Goal: Task Accomplishment & Management: Manage account settings

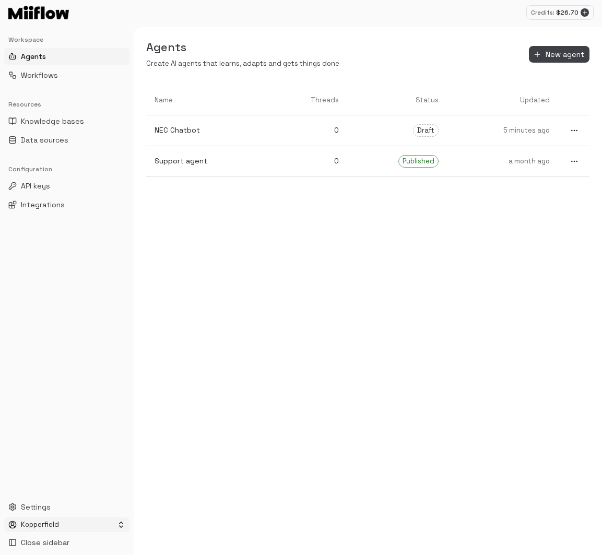
click at [70, 529] on html "Credits: $ 26.70 Workspace Agents Workflows Resources Knowledge bases Data sour…" at bounding box center [301, 277] width 602 height 555
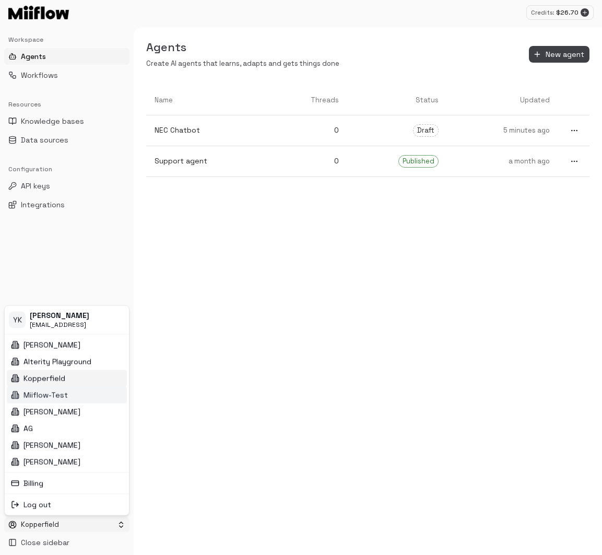
click at [77, 396] on div "Miiflow-Test" at bounding box center [67, 394] width 120 height 17
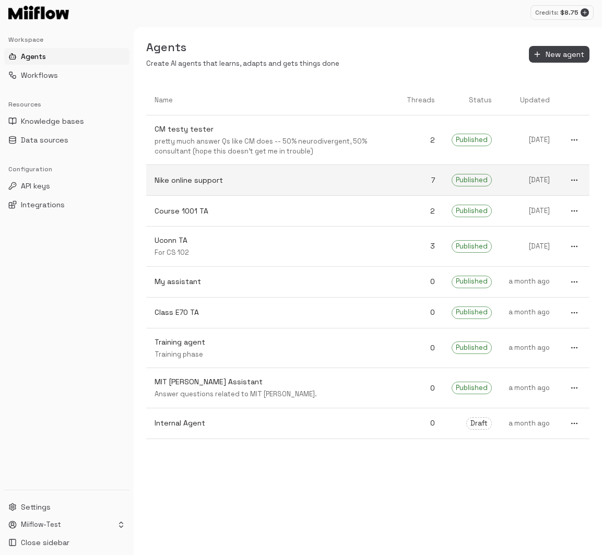
click at [219, 182] on p "Nike online support" at bounding box center [273, 180] width 236 height 11
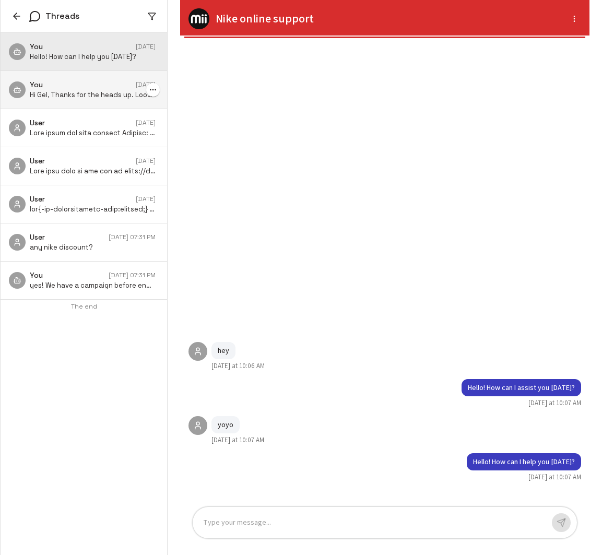
click at [72, 92] on p "Hi Gel, Thanks for the heads up. Looking forward to catching up later when Srir…" at bounding box center [93, 95] width 126 height 10
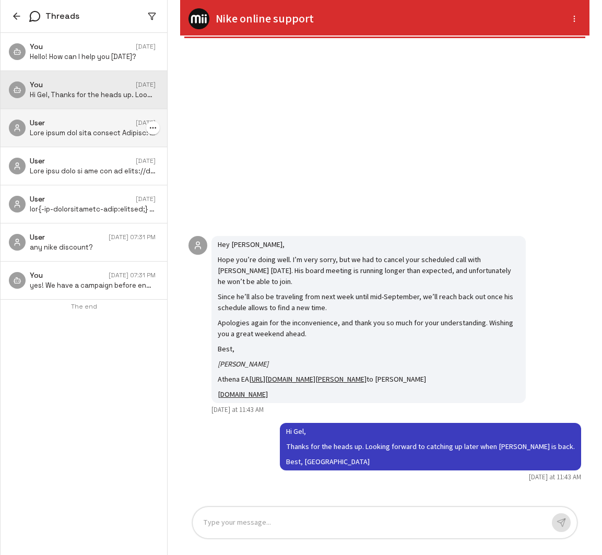
click at [75, 142] on div "User Last Friday" at bounding box center [84, 128] width 167 height 38
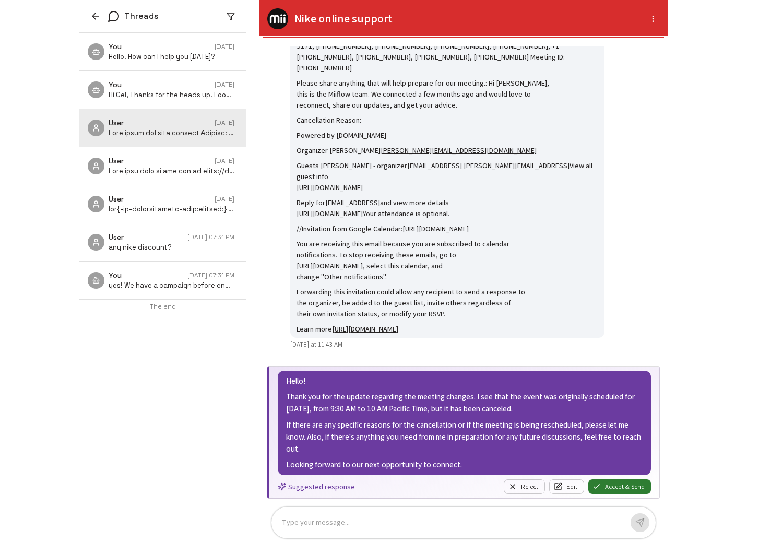
scroll to position [20, 0]
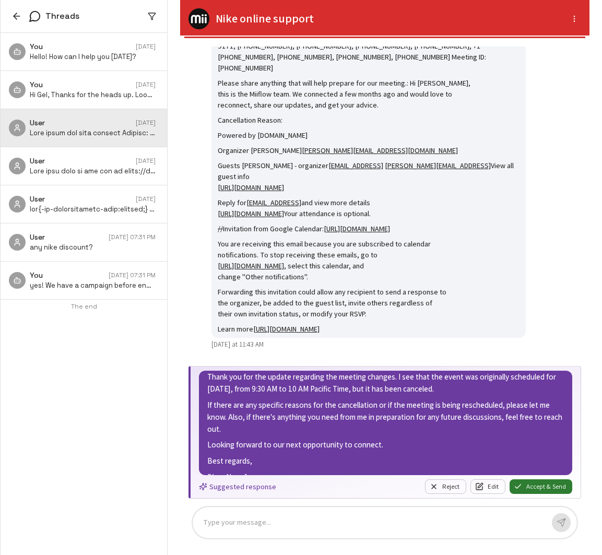
click at [20, 18] on icon "button" at bounding box center [16, 16] width 10 height 10
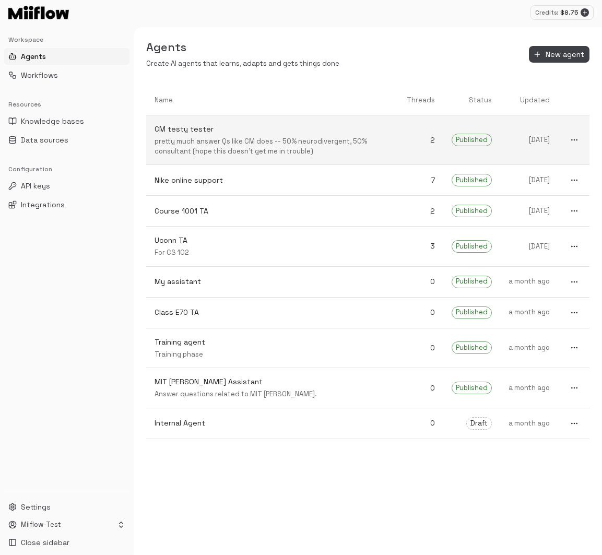
click at [576, 139] on icon "more" at bounding box center [574, 140] width 8 height 8
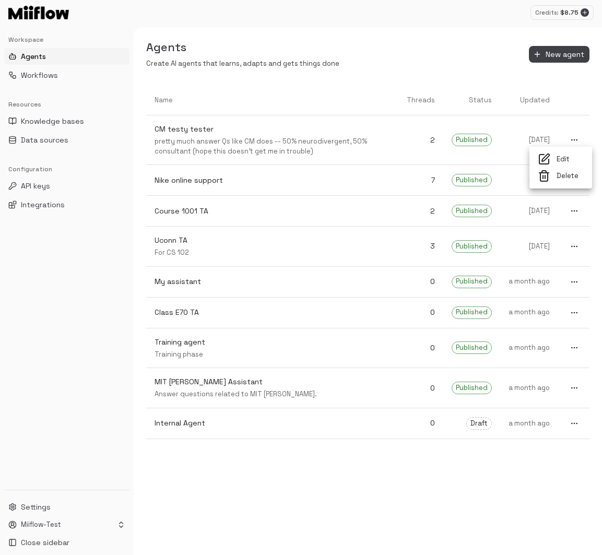
click at [555, 162] on div at bounding box center [547, 159] width 19 height 13
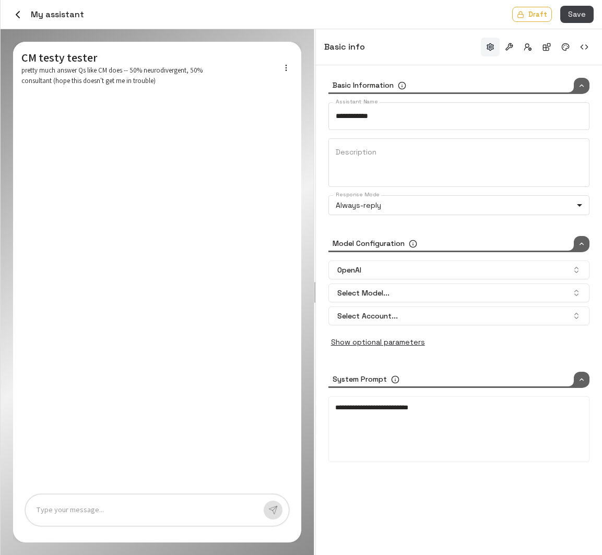
type input "**********"
type textarea "**********"
type input "*******"
type input "*****"
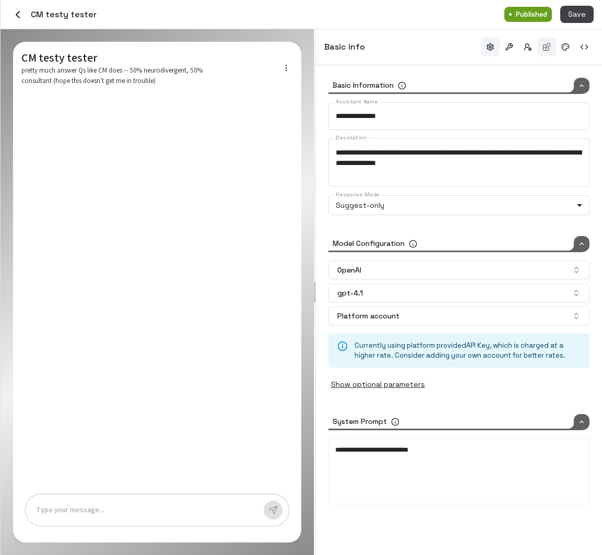
click at [550, 49] on button "button" at bounding box center [546, 47] width 19 height 19
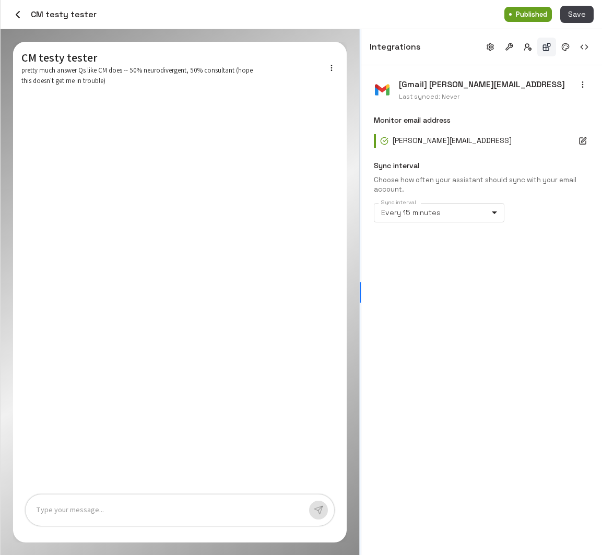
drag, startPoint x: 314, startPoint y: 279, endPoint x: 384, endPoint y: 277, distance: 69.5
click at [361, 277] on div at bounding box center [360, 292] width 2 height 526
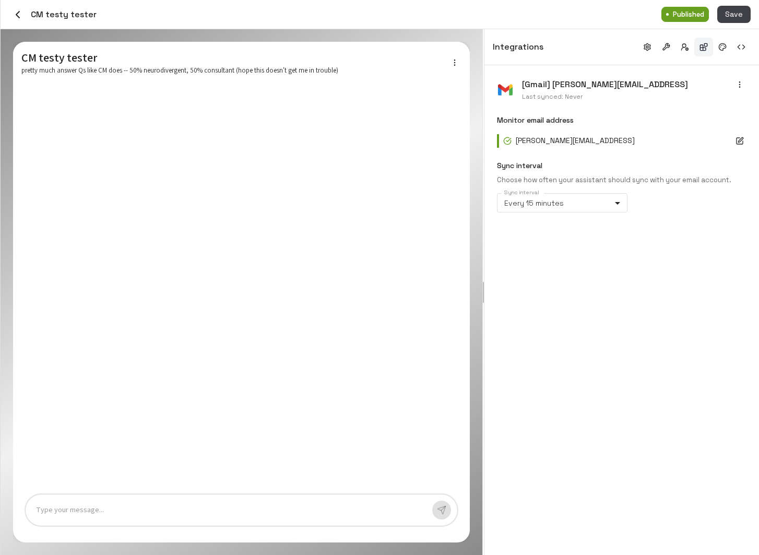
click at [602, 360] on div "[Gmail] catherine@miiflow.ai Last synced: Never Monitor email address catherine…" at bounding box center [622, 310] width 275 height 490
click at [602, 380] on div "[Gmail] catherine@miiflow.ai Last synced: Never Monitor email address catherine…" at bounding box center [622, 310] width 275 height 490
click at [209, 516] on div "Type your message..." at bounding box center [242, 510] width 432 height 31
click at [205, 508] on p at bounding box center [230, 510] width 388 height 12
click at [10, 12] on button "button" at bounding box center [18, 15] width 18 height 18
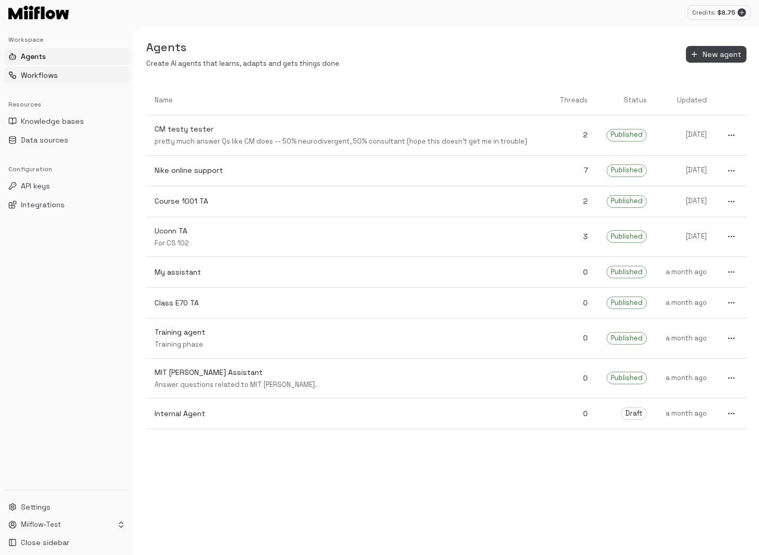
click at [77, 71] on button "Workflows" at bounding box center [66, 75] width 125 height 17
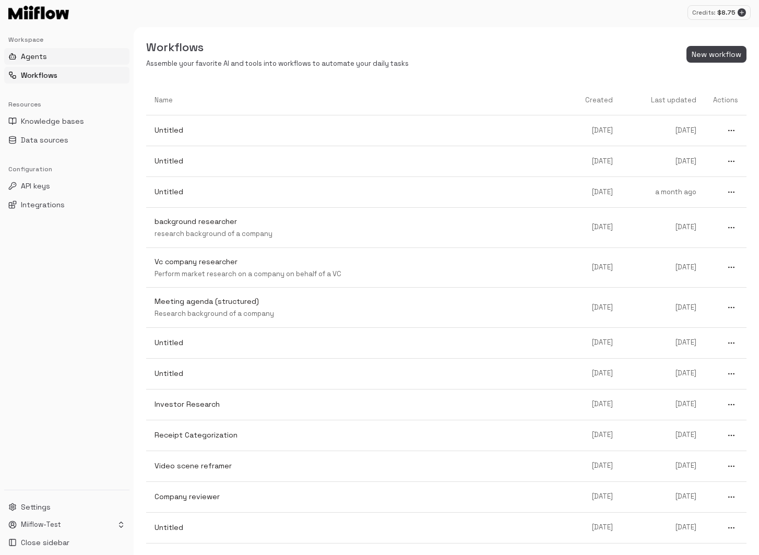
click at [49, 54] on button "Agents" at bounding box center [66, 56] width 125 height 17
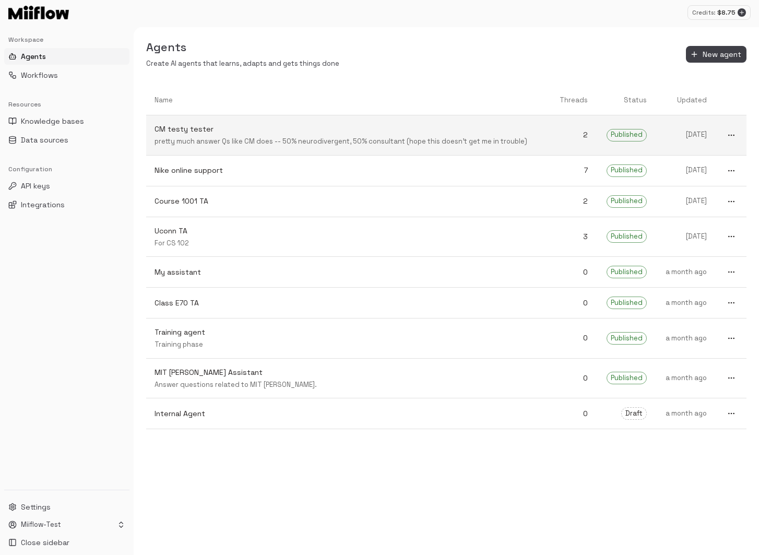
click at [265, 128] on p "CM testy tester" at bounding box center [348, 129] width 387 height 11
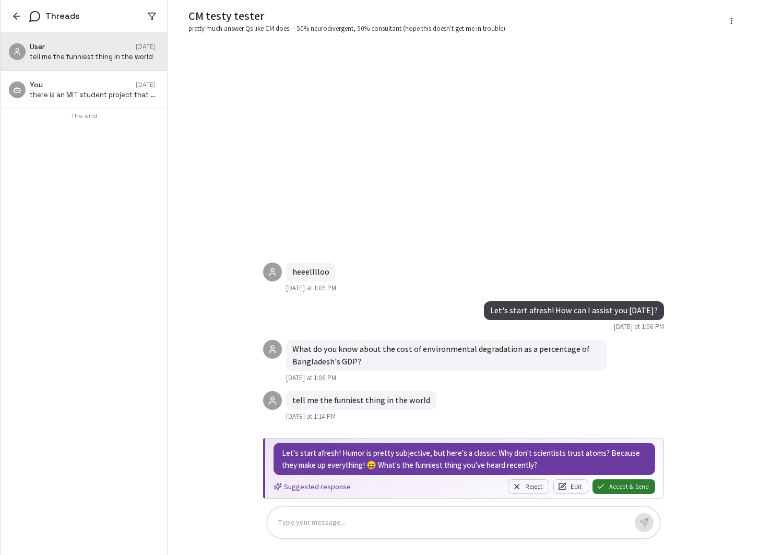
click at [98, 242] on div "User Last Friday tell me the funniest thing in the world You Last Friday there …" at bounding box center [84, 294] width 167 height 522
click at [9, 14] on button "button" at bounding box center [17, 16] width 16 height 16
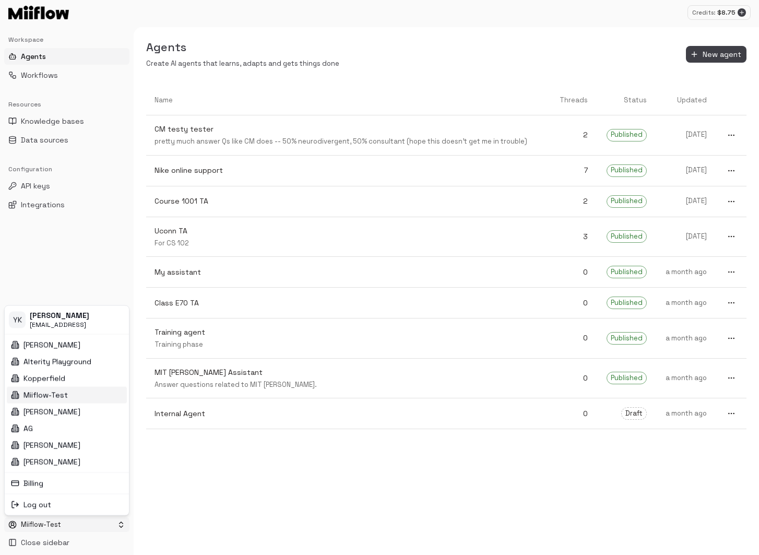
click at [62, 520] on html "Credits: $ 8.75 Workspace Agents Workflows Resources Knowledge bases Data sourc…" at bounding box center [379, 277] width 759 height 555
click at [66, 380] on div "Kopperfield" at bounding box center [67, 378] width 120 height 17
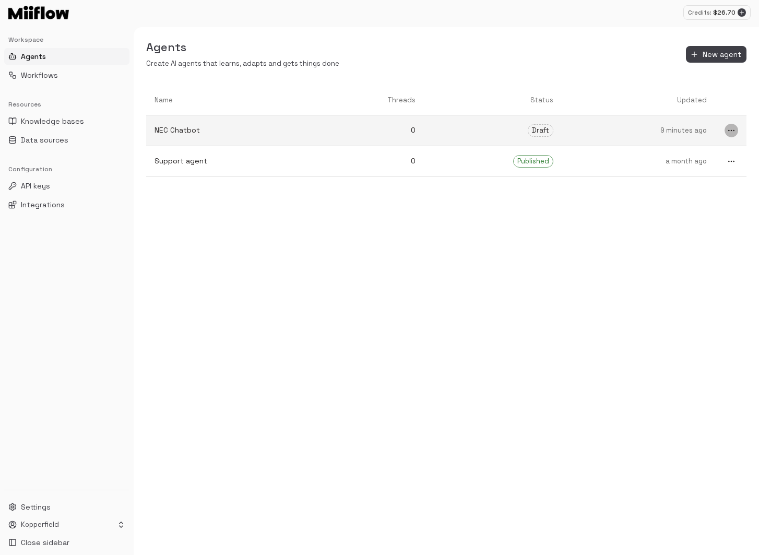
click at [602, 131] on icon "more" at bounding box center [731, 130] width 8 height 8
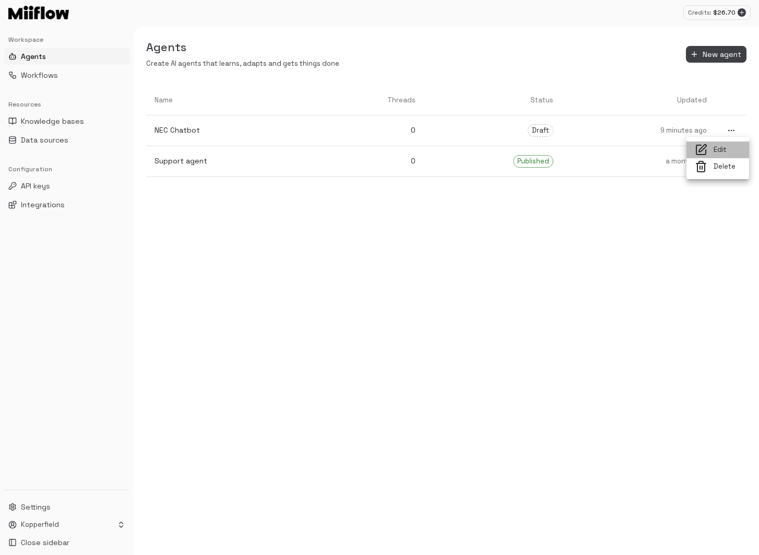
click at [602, 152] on span "Edit" at bounding box center [727, 150] width 27 height 10
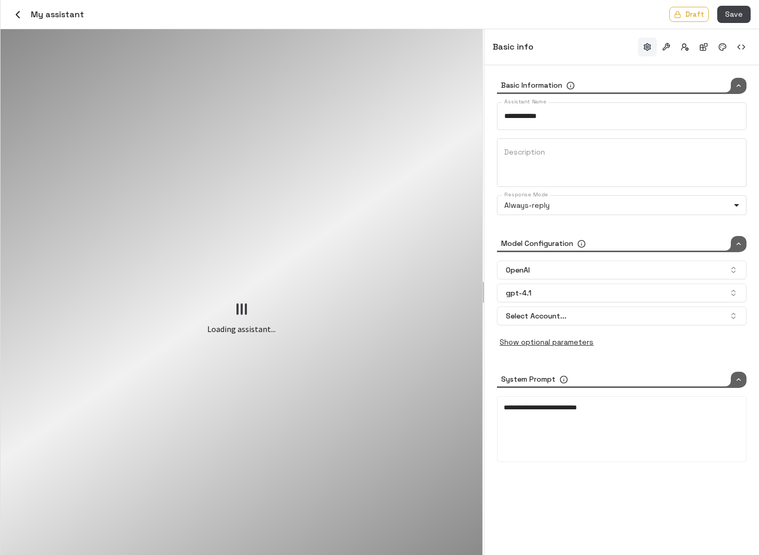
type input "*****"
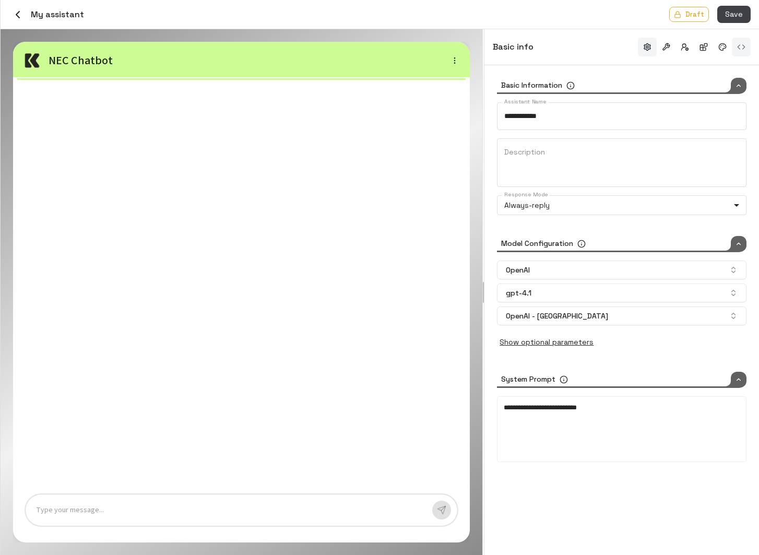
type input "**********"
type input "*****"
click at [602, 53] on button "button" at bounding box center [741, 47] width 19 height 19
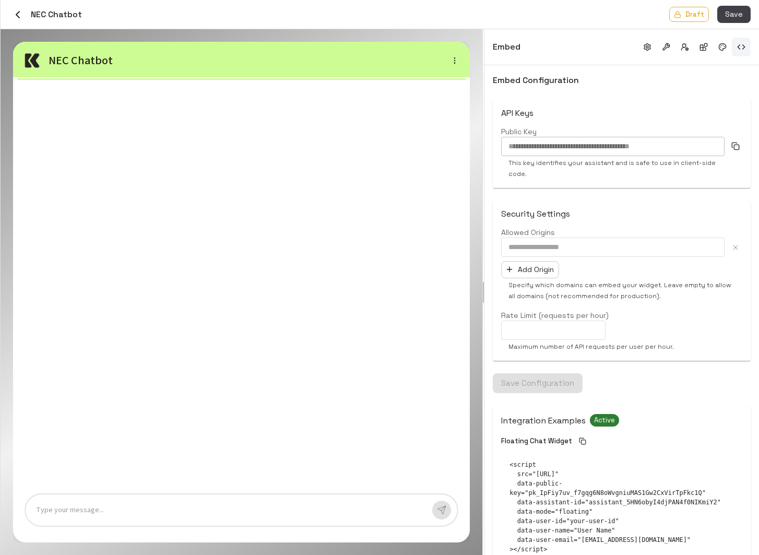
scroll to position [169, 0]
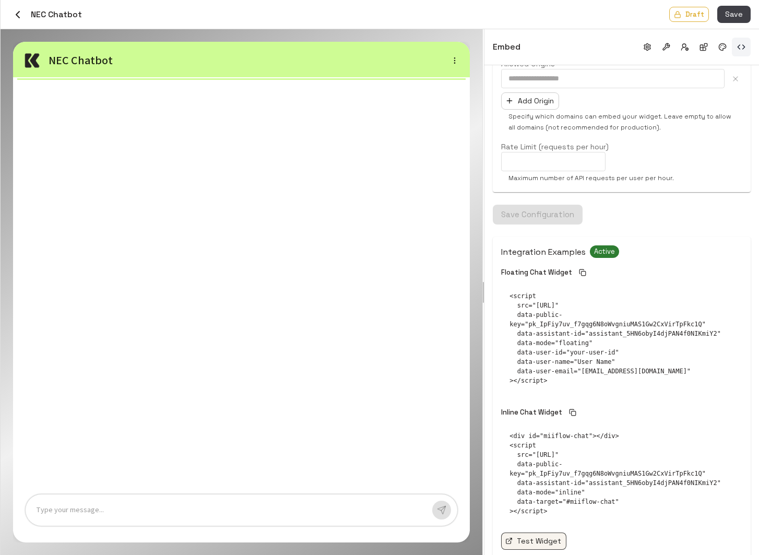
click at [533, 533] on link "Test Widget" at bounding box center [533, 541] width 65 height 17
